Goal: Use online tool/utility: Utilize a website feature to perform a specific function

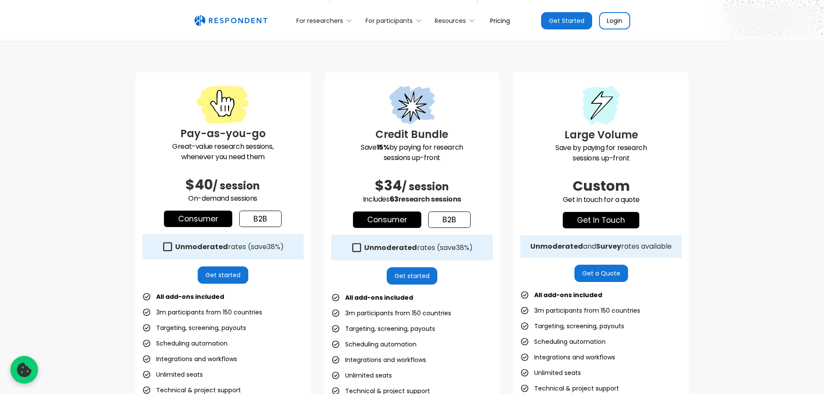
scroll to position [216, 0]
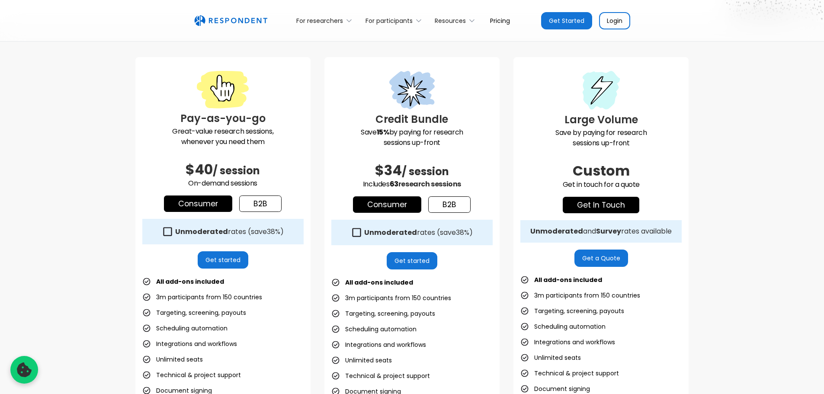
click at [270, 212] on link "b2b" at bounding box center [260, 204] width 42 height 16
click at [190, 212] on link "Consumer" at bounding box center [198, 204] width 68 height 16
click at [250, 212] on link "b2b" at bounding box center [260, 204] width 42 height 16
click at [215, 212] on link "Consumer" at bounding box center [198, 204] width 68 height 16
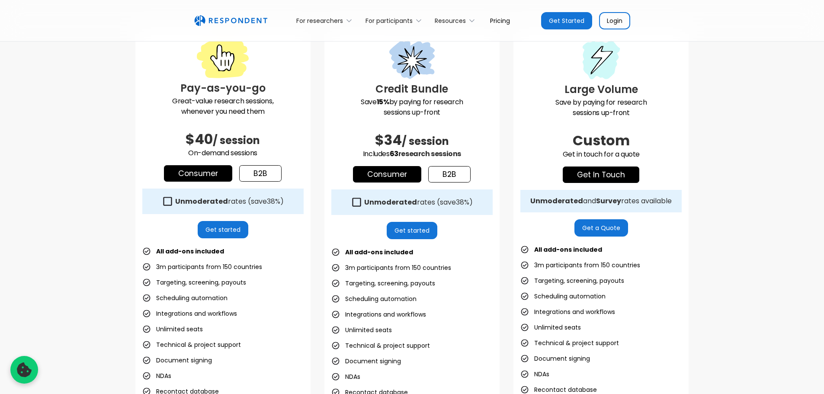
scroll to position [260, 0]
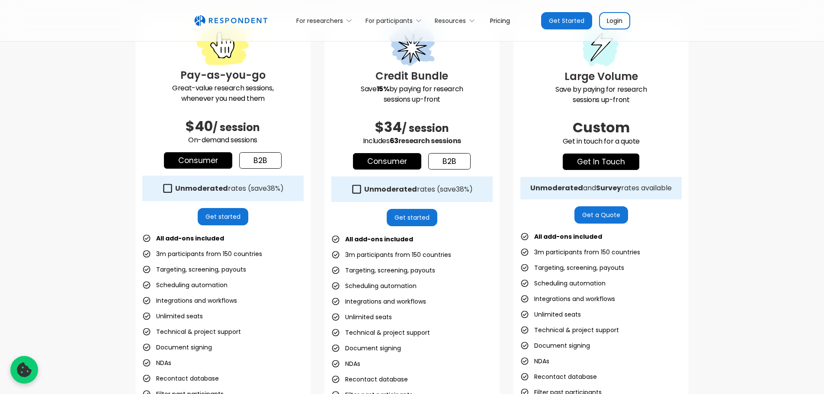
click at [165, 201] on div "Unmoderated rates (save 38% )" at bounding box center [222, 189] width 161 height 26
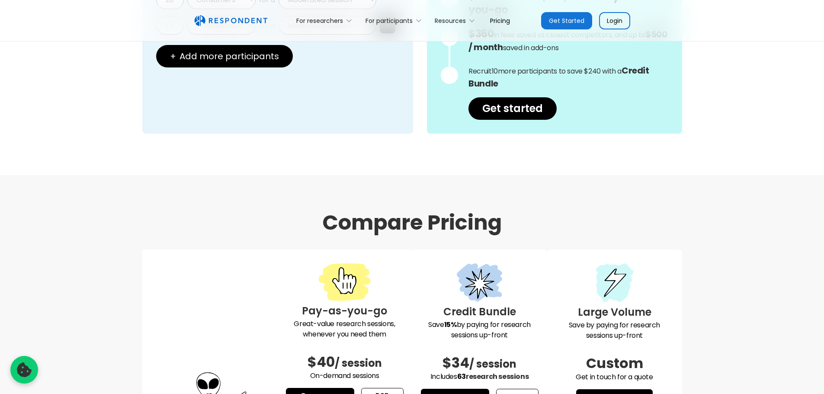
scroll to position [952, 0]
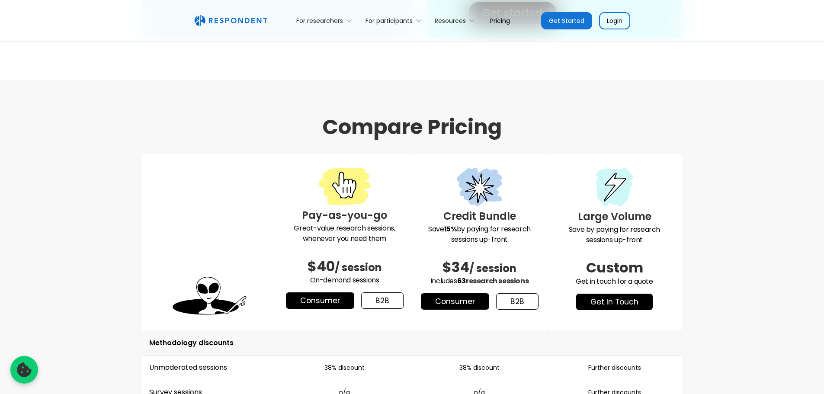
drag, startPoint x: 192, startPoint y: 122, endPoint x: 114, endPoint y: 135, distance: 78.5
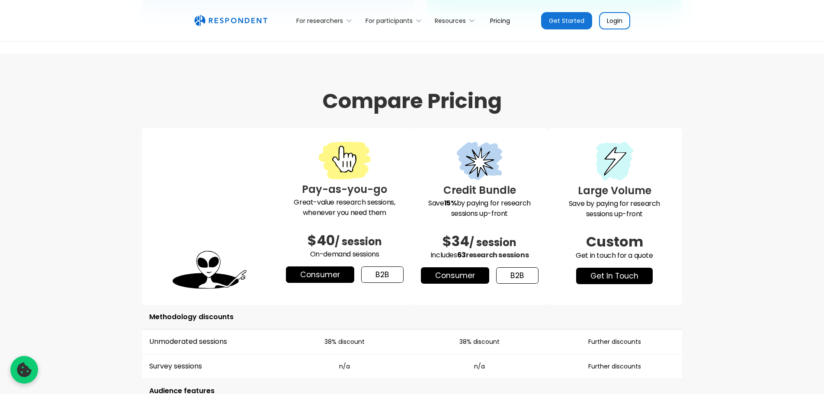
type input "3"
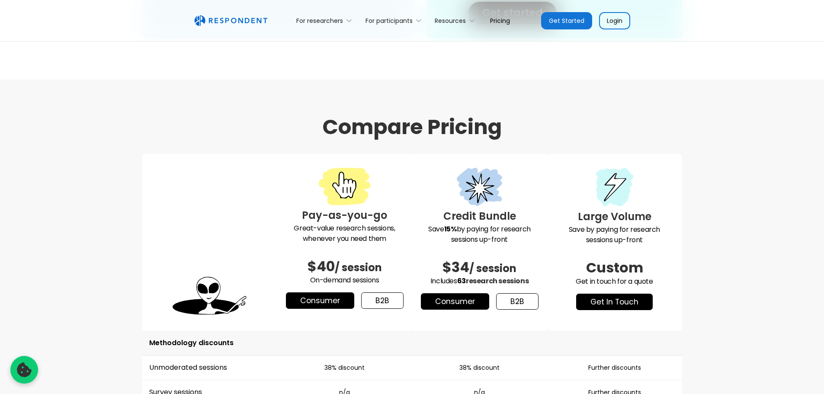
type input "2"
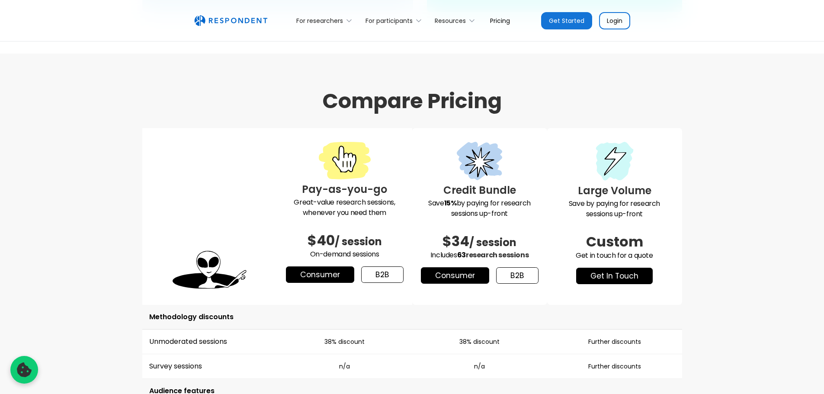
type input "2"
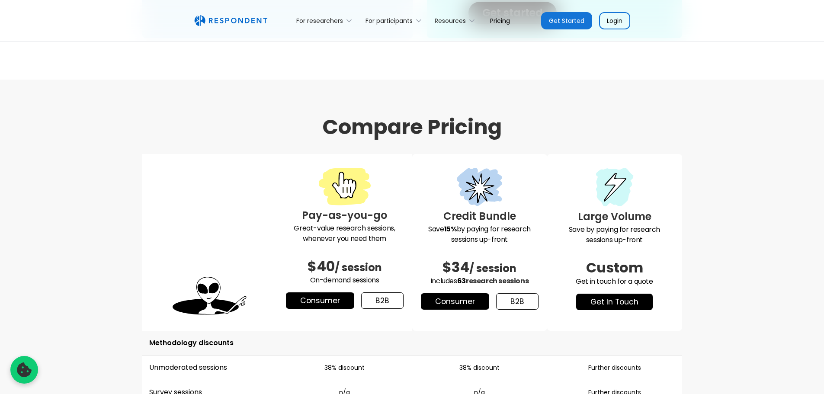
type input "1"
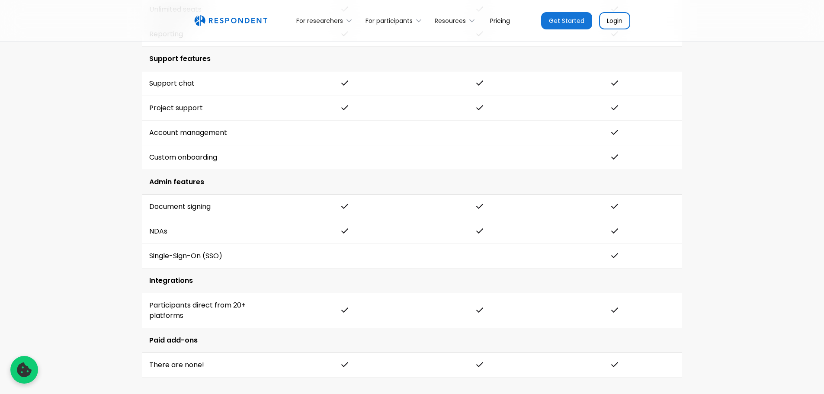
scroll to position [1688, 0]
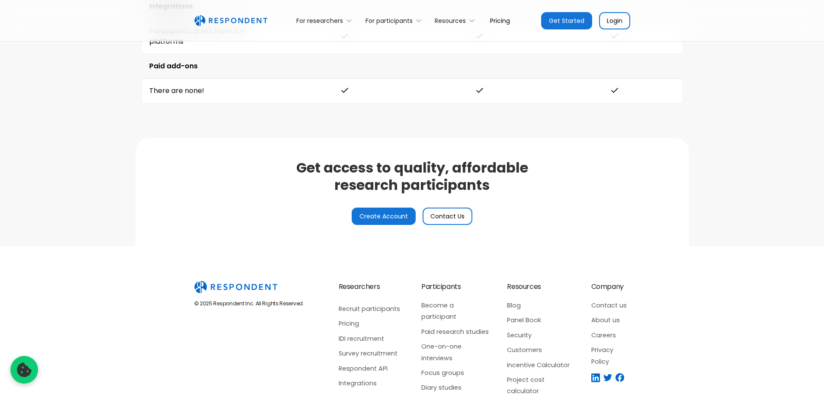
type input "20"
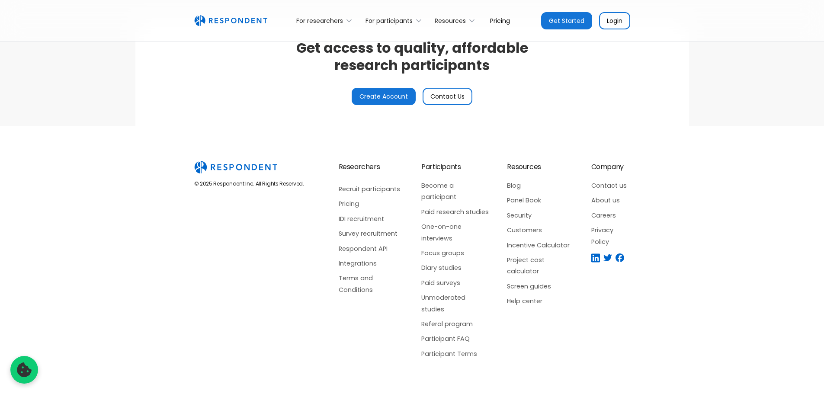
scroll to position [2730, 0]
click at [535, 240] on link "Incentive Calculator" at bounding box center [540, 245] width 67 height 11
